Goal: Transaction & Acquisition: Purchase product/service

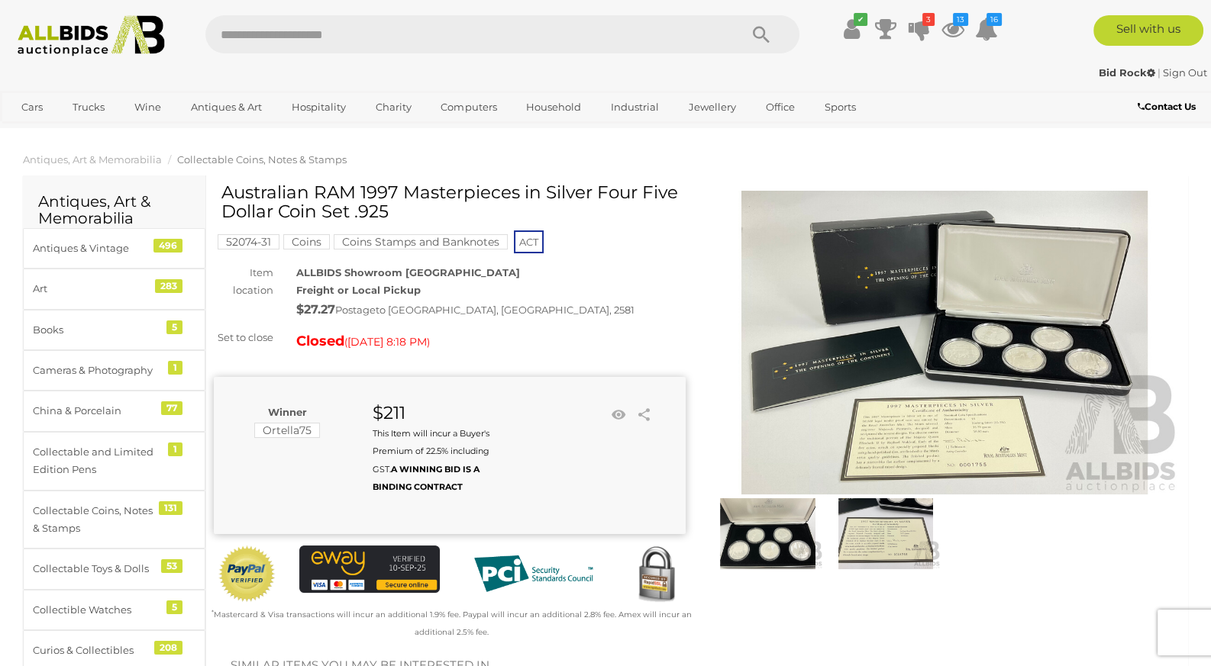
click at [861, 366] on img at bounding box center [944, 343] width 472 height 304
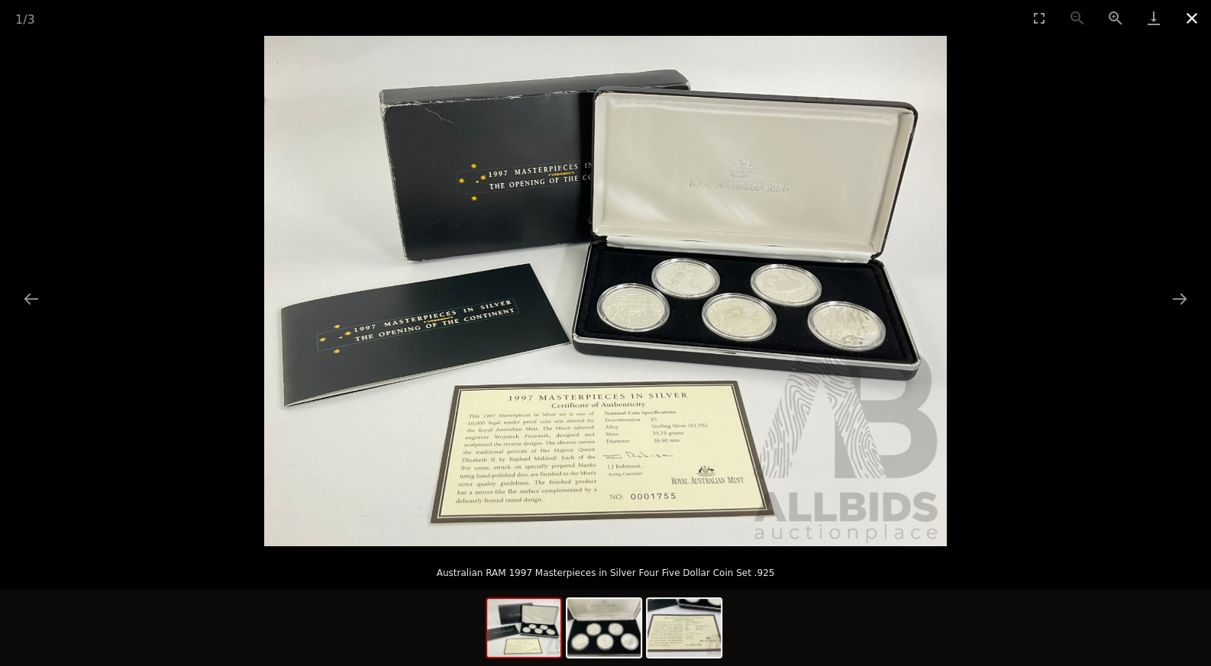
click at [1183, 18] on button "Close gallery" at bounding box center [1191, 18] width 38 height 36
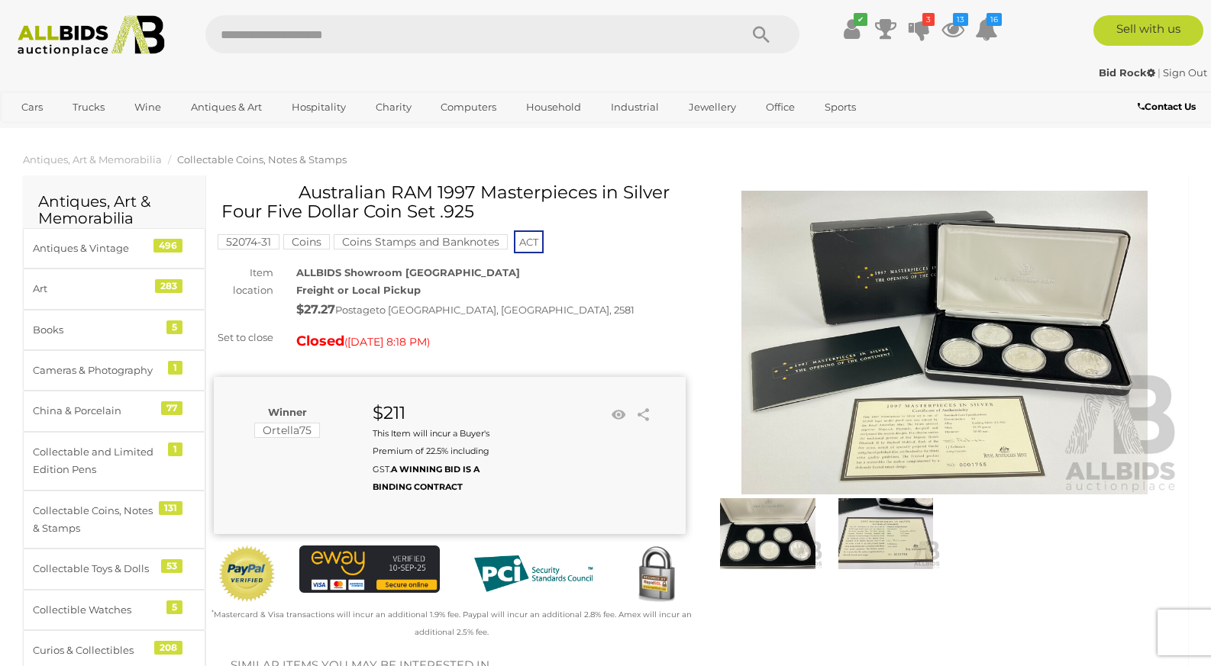
scroll to position [641, 0]
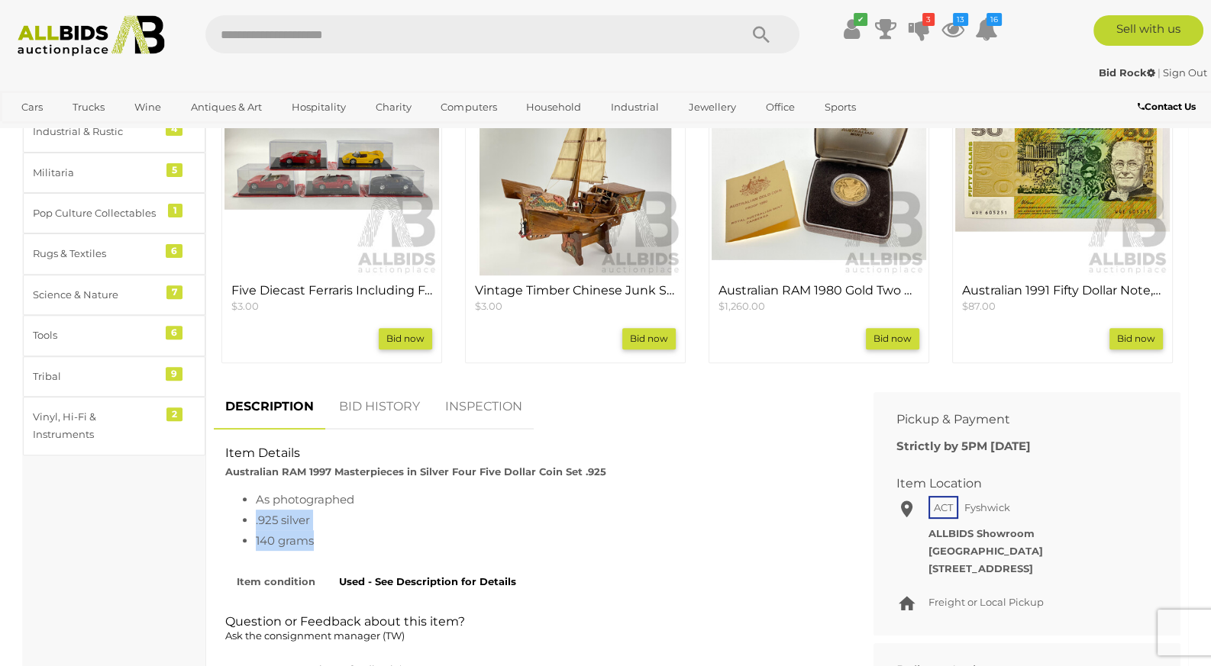
drag, startPoint x: 322, startPoint y: 544, endPoint x: 246, endPoint y: 519, distance: 80.4
click at [246, 519] on ul "As photographed .925 silver 140 grams" at bounding box center [532, 520] width 614 height 62
copy ul ".925 silver 140 grams"
